Goal: Task Accomplishment & Management: Complete application form

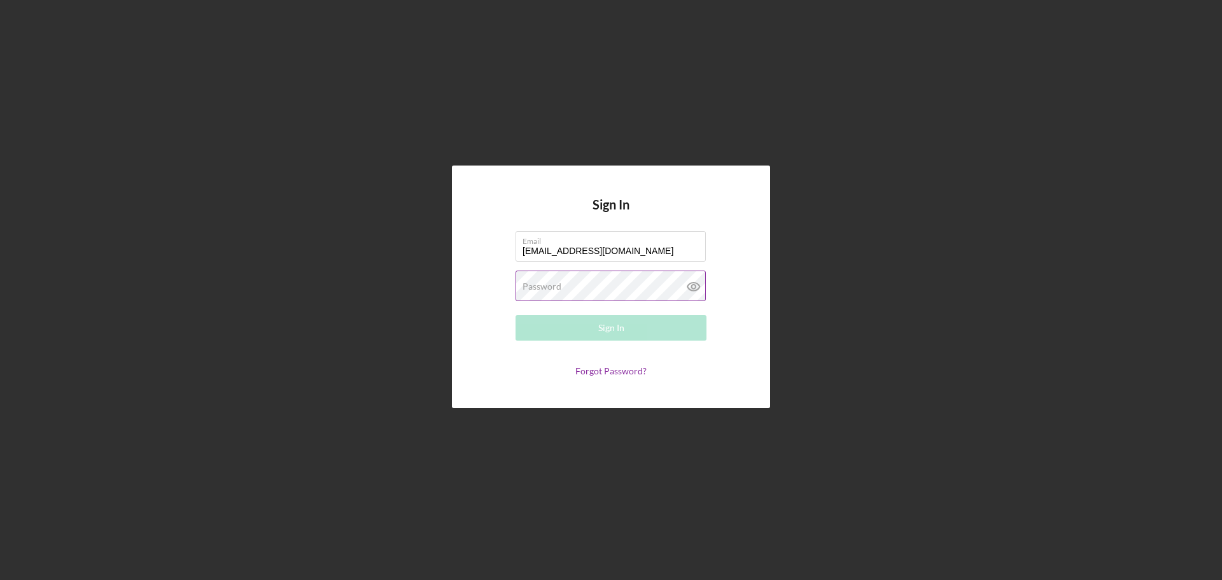
type input "[EMAIL_ADDRESS][DOMAIN_NAME]"
click at [558, 285] on label "Password" at bounding box center [542, 286] width 39 height 10
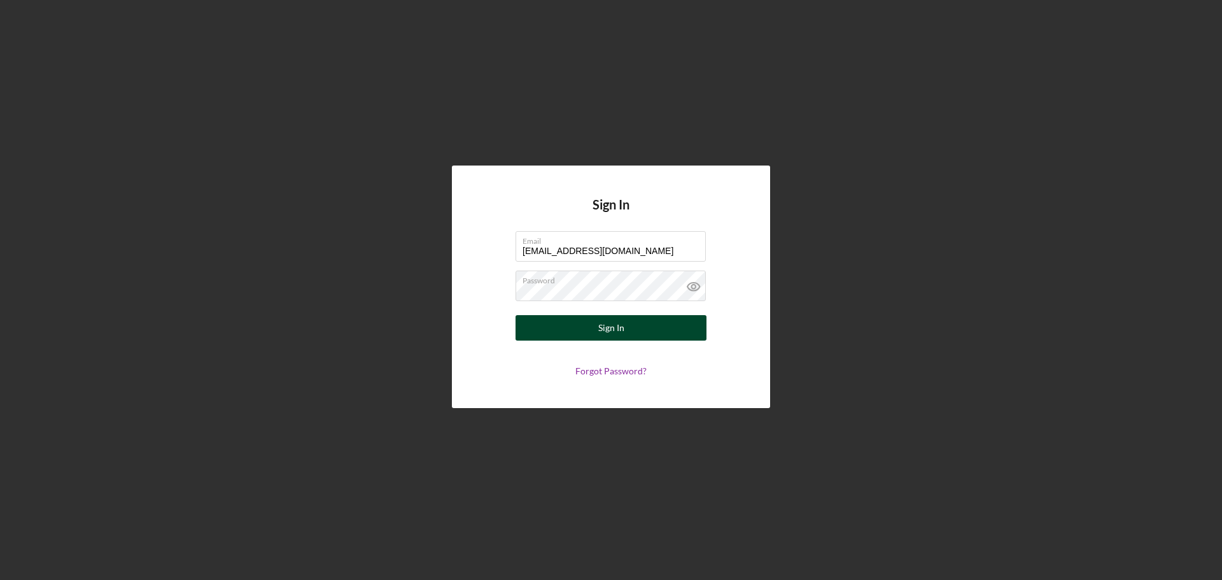
click at [630, 318] on button "Sign In" at bounding box center [611, 327] width 191 height 25
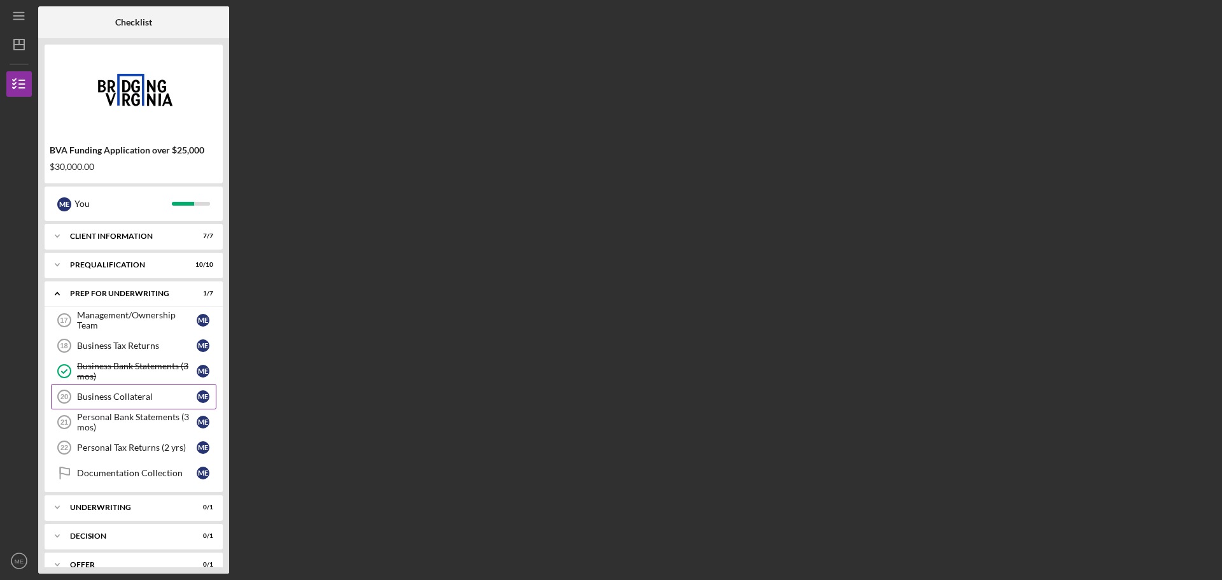
click at [106, 396] on div "Business Collateral" at bounding box center [137, 397] width 120 height 10
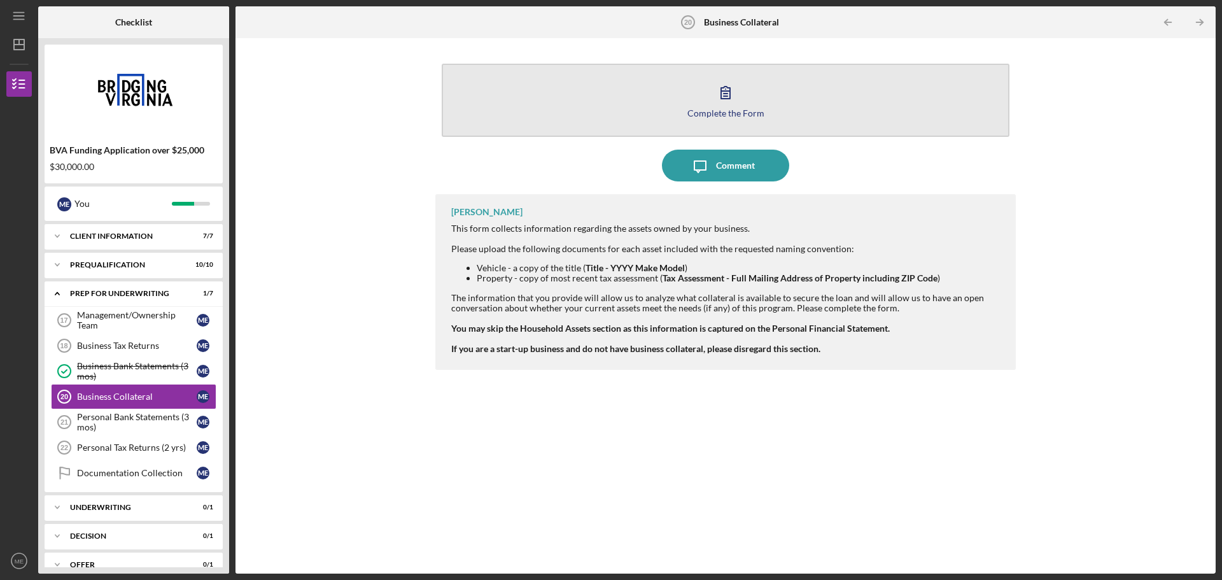
click at [730, 94] on icon "button" at bounding box center [725, 93] width 9 height 12
click at [724, 108] on div "Complete the Form" at bounding box center [726, 113] width 77 height 10
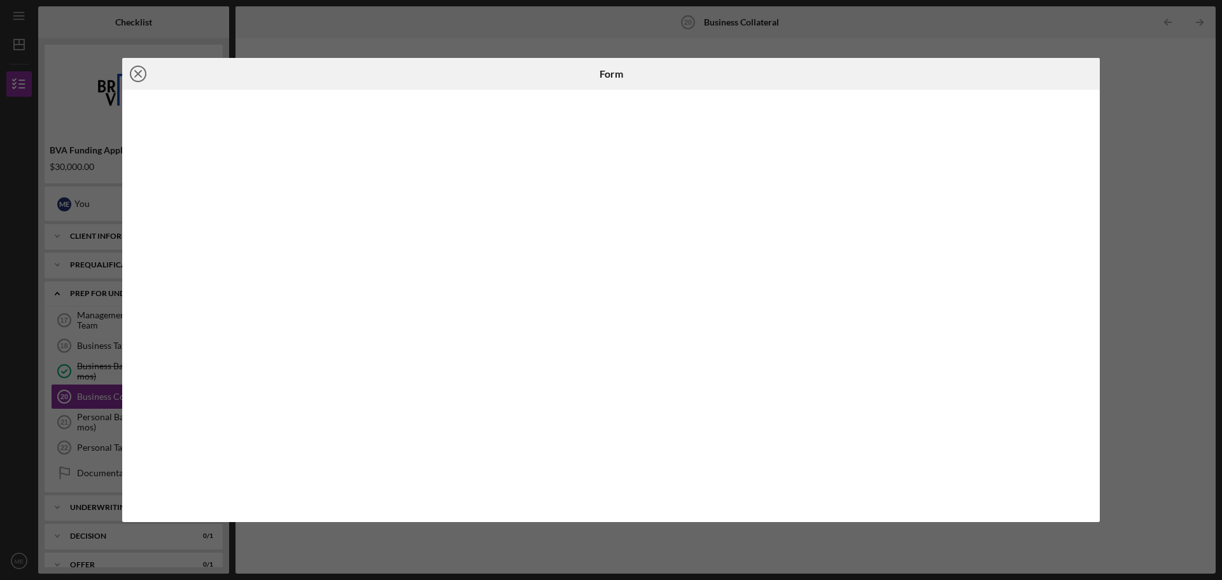
click at [135, 78] on icon "Icon/Close" at bounding box center [138, 74] width 32 height 32
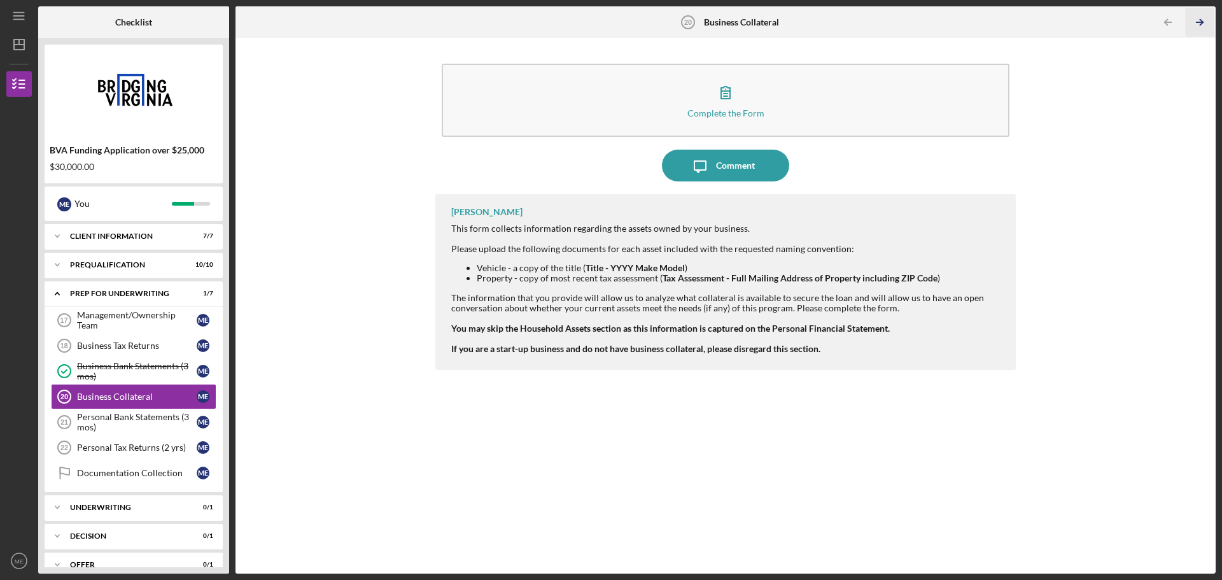
click at [1204, 17] on icon "Icon/Table Pagination Arrow" at bounding box center [1199, 22] width 29 height 29
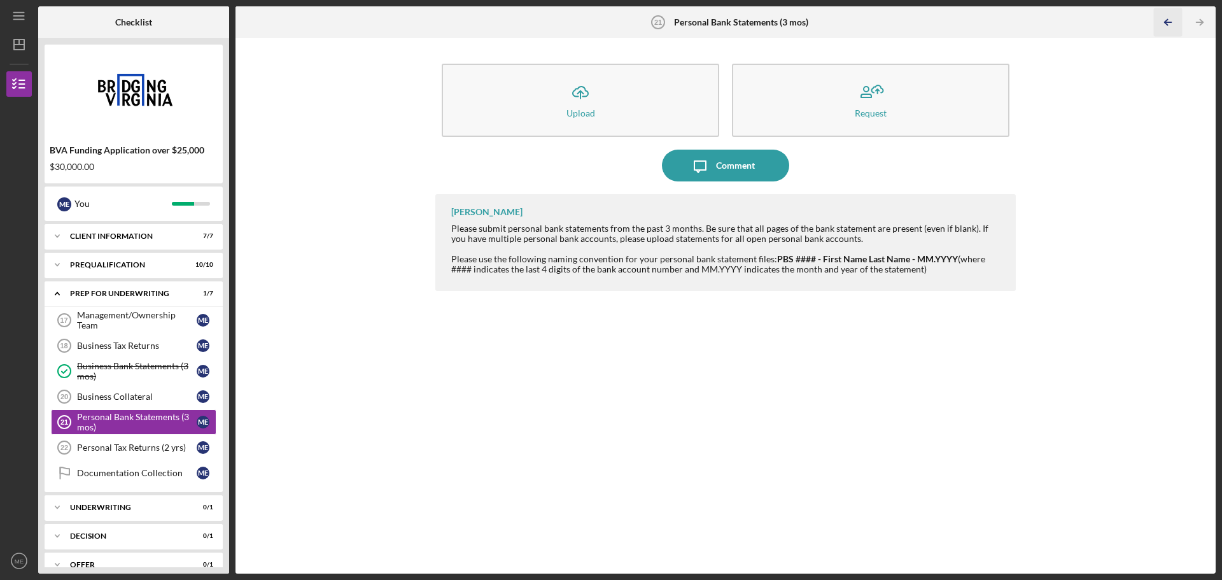
click at [1163, 17] on icon "Icon/Table Pagination Arrow" at bounding box center [1168, 22] width 29 height 29
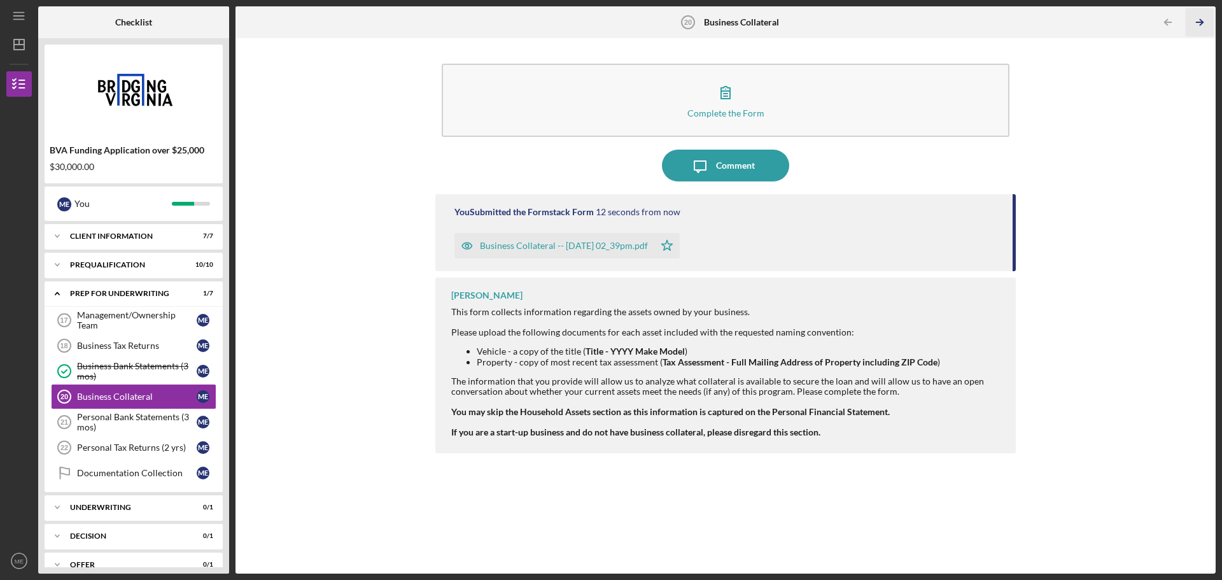
click at [1198, 24] on icon "Icon/Table Pagination Arrow" at bounding box center [1199, 22] width 29 height 29
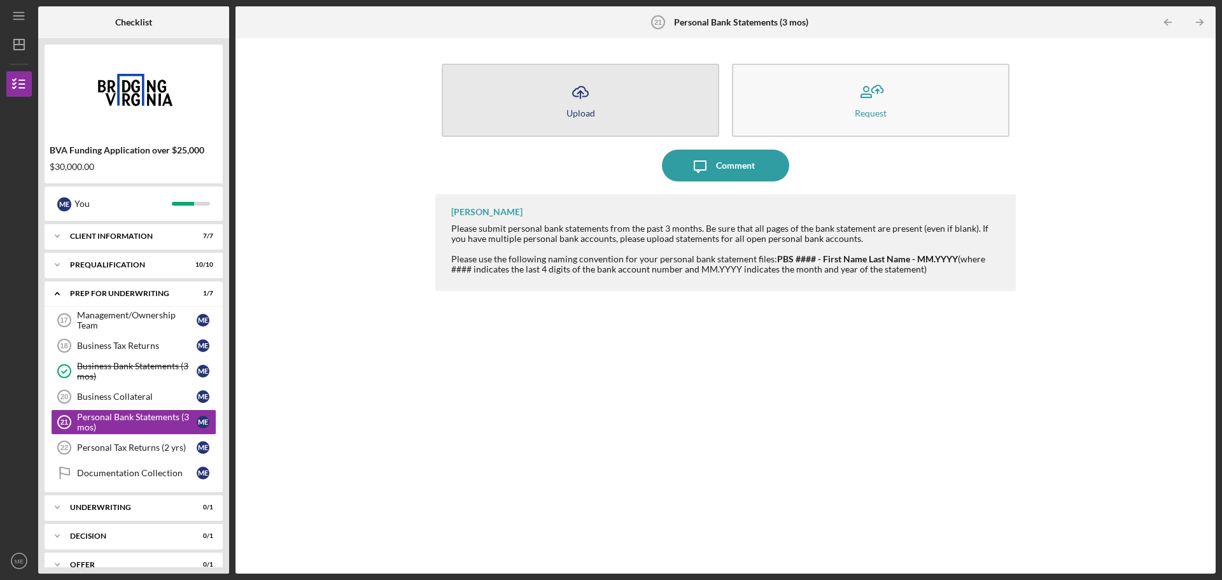
click at [602, 94] on button "Icon/Upload Upload" at bounding box center [581, 100] width 278 height 73
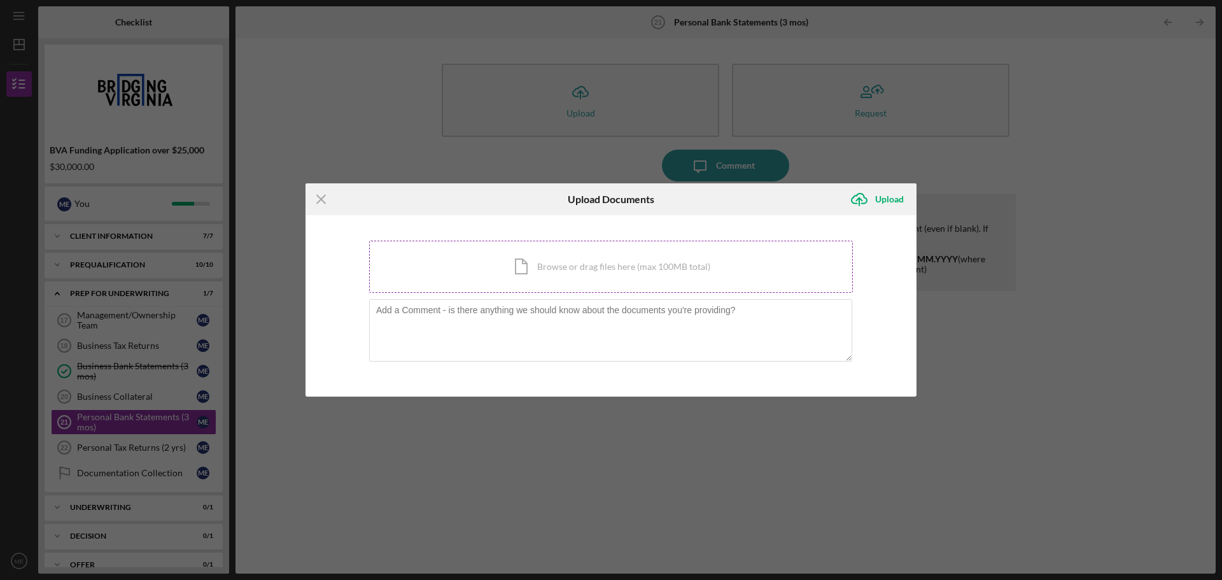
click at [568, 267] on div "Icon/Document Browse or drag files here (max 100MB total) Tap to choose files o…" at bounding box center [611, 267] width 484 height 52
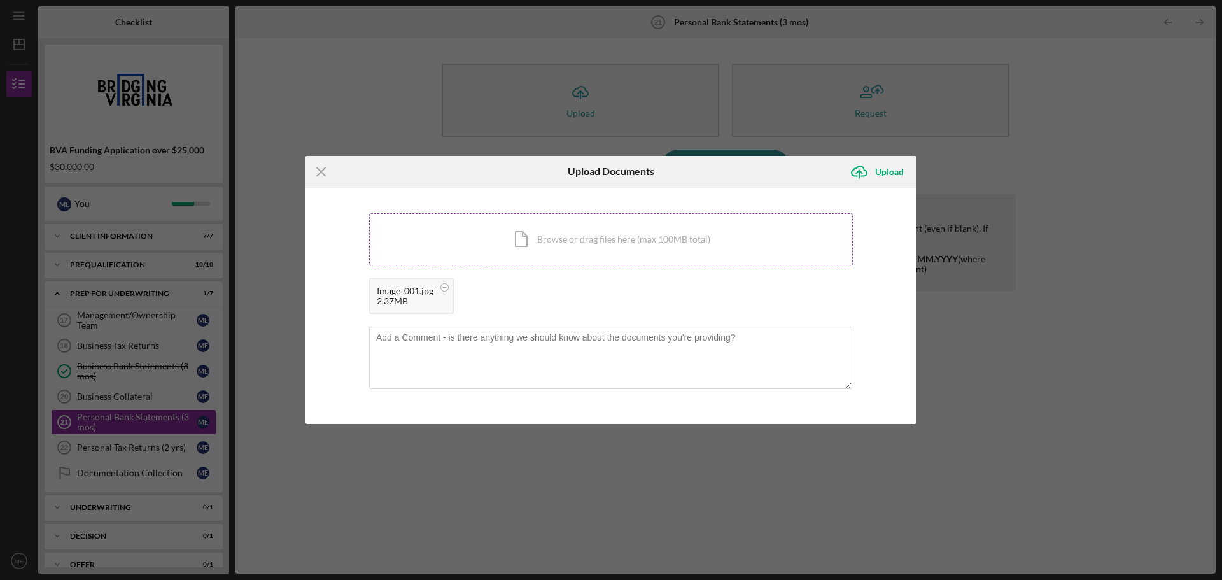
click at [623, 234] on div "Icon/Document Browse or drag files here (max 100MB total) Tap to choose files o…" at bounding box center [611, 239] width 484 height 52
click at [891, 171] on div "Upload" at bounding box center [889, 171] width 29 height 25
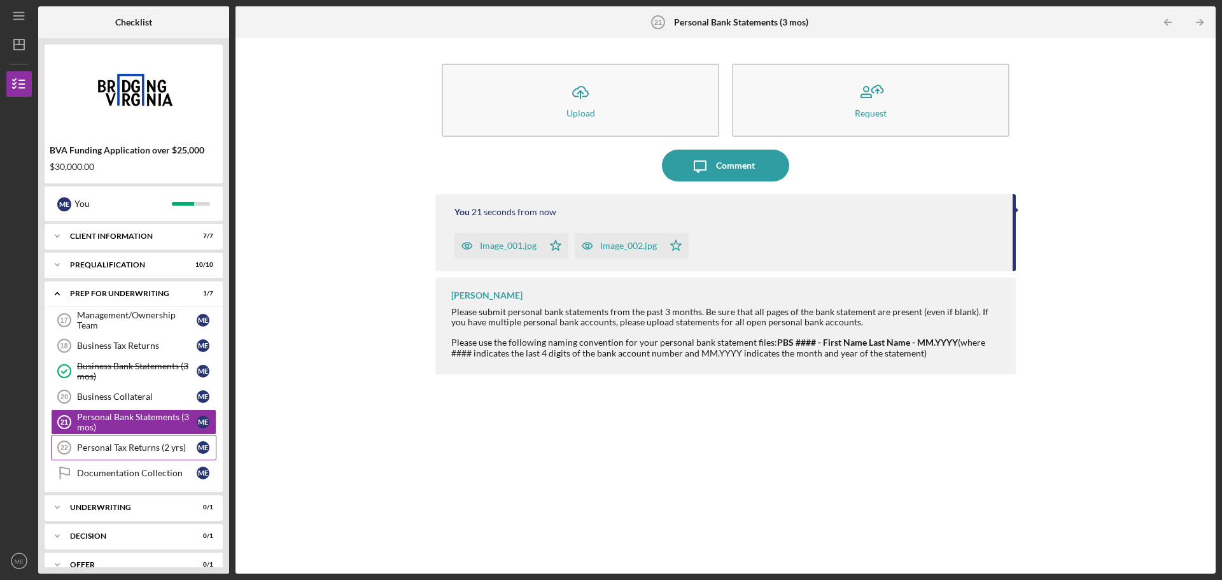
click at [132, 448] on div "Personal Tax Returns (2 yrs)" at bounding box center [137, 447] width 120 height 10
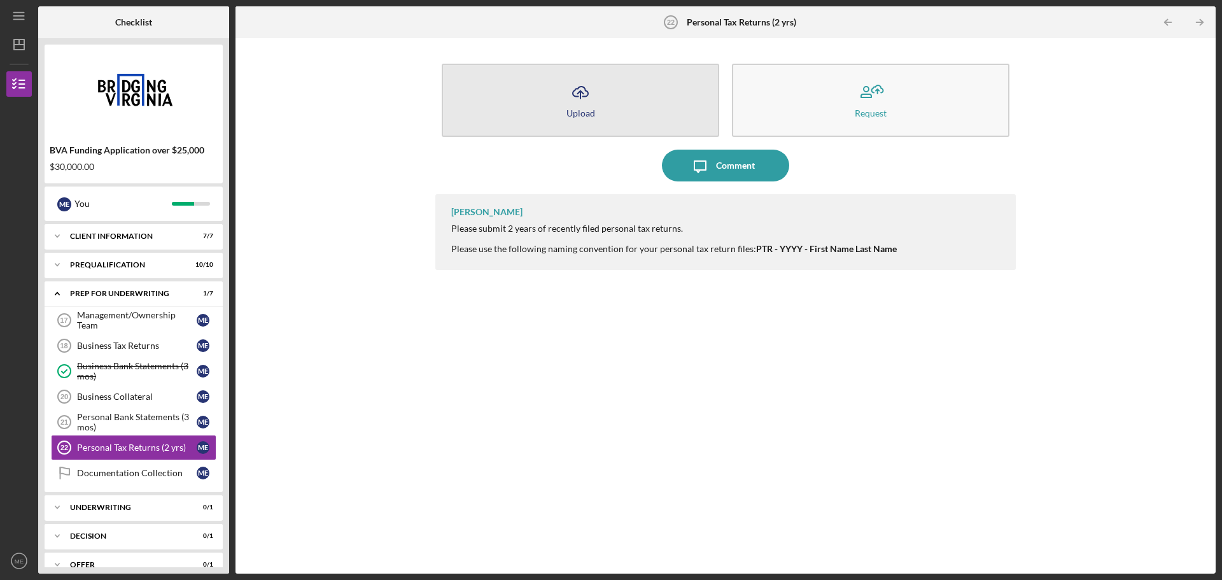
click at [577, 93] on icon "Icon/Upload" at bounding box center [581, 92] width 32 height 32
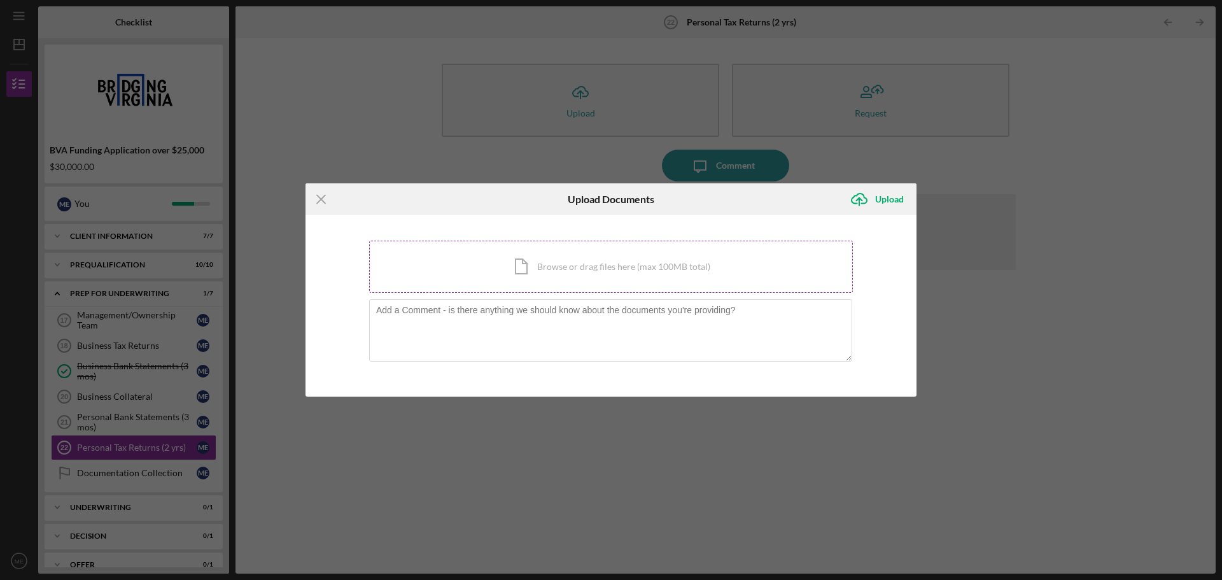
click at [553, 267] on div "Icon/Document Browse or drag files here (max 100MB total) Tap to choose files o…" at bounding box center [611, 267] width 484 height 52
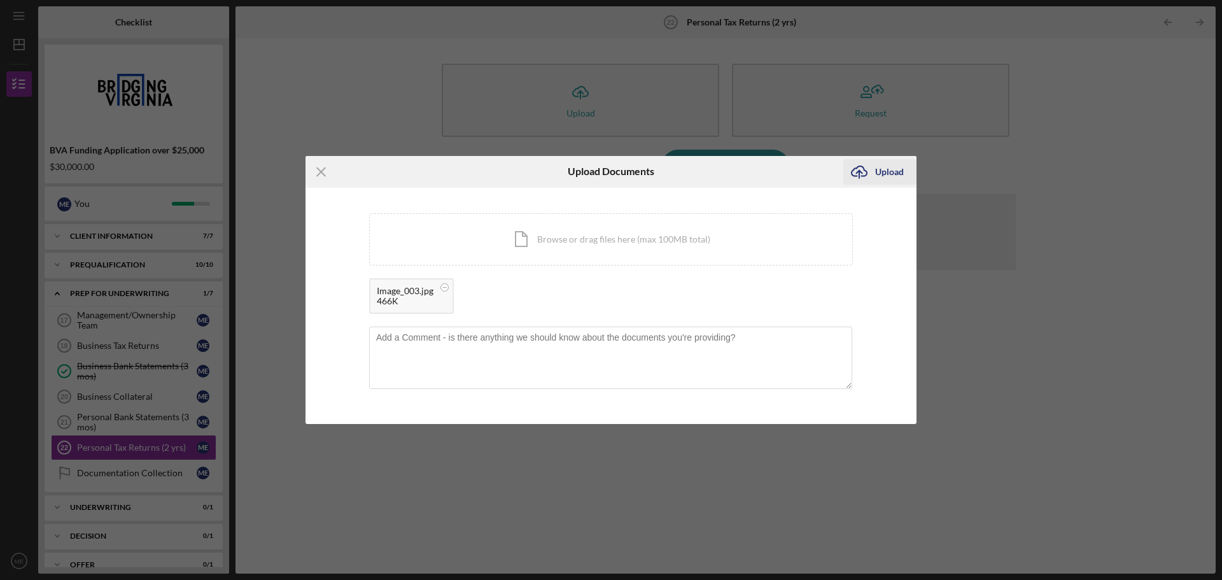
click at [884, 167] on div "Upload" at bounding box center [889, 171] width 29 height 25
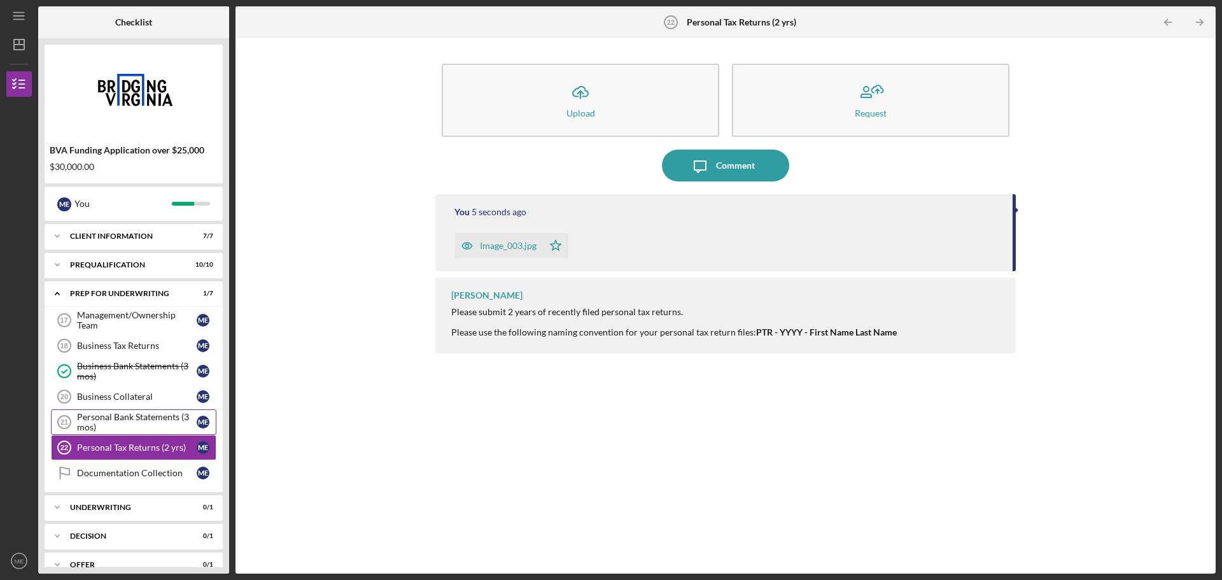
click at [129, 419] on div "Personal Bank Statements (3 mos)" at bounding box center [137, 422] width 120 height 20
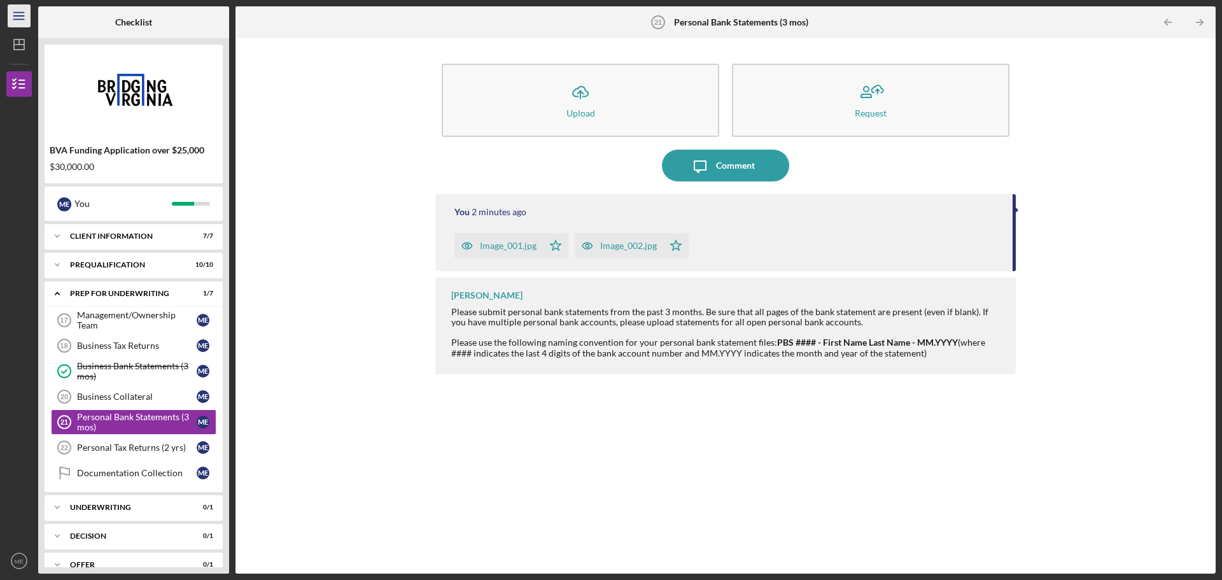
click at [19, 13] on line "button" at bounding box center [18, 13] width 10 height 0
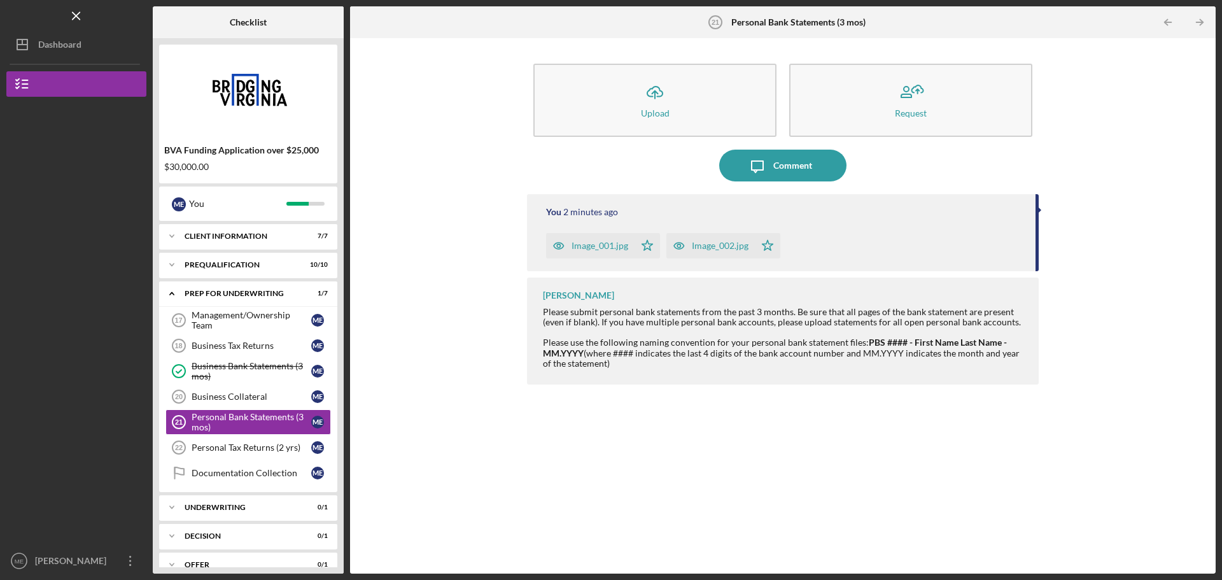
click at [19, 13] on div "Logo-Reversed Created with Sketch. Icon/Menu Close" at bounding box center [76, 16] width 140 height 32
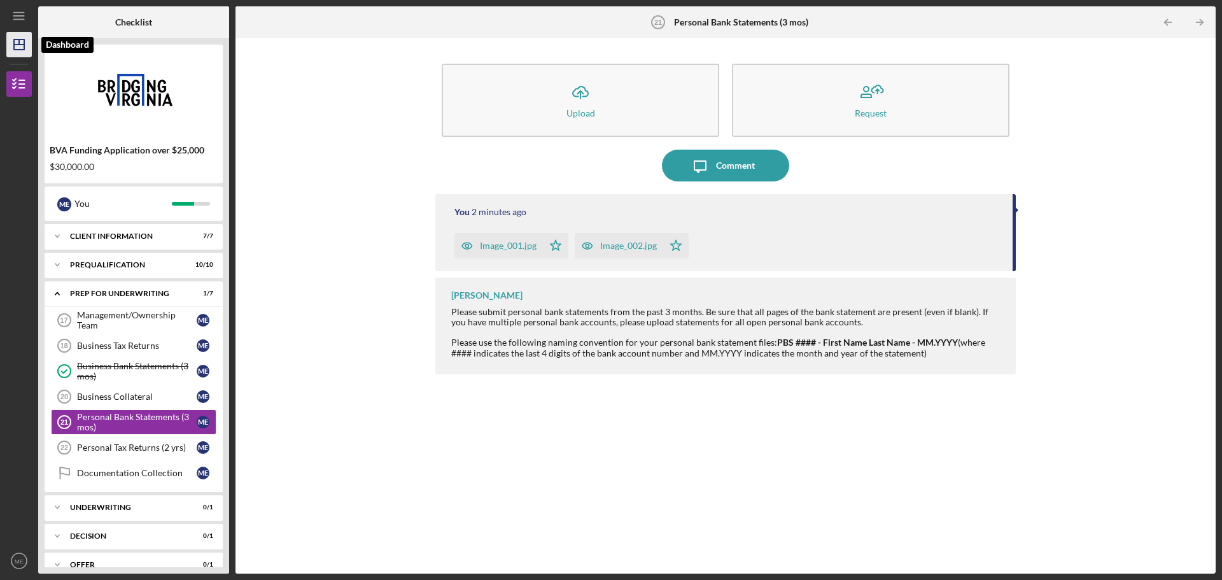
click at [16, 41] on icon "Icon/Dashboard" at bounding box center [19, 45] width 32 height 32
